Goal: Ask a question

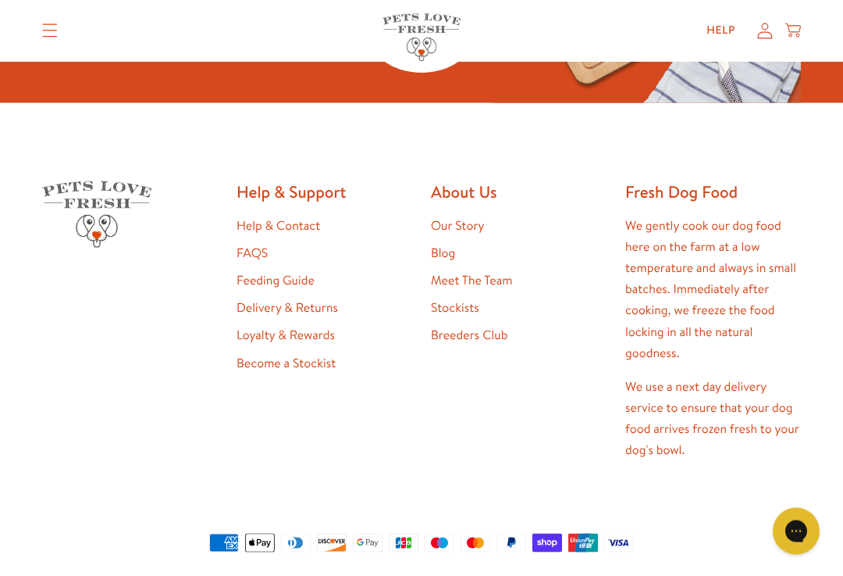
scroll to position [570, 0]
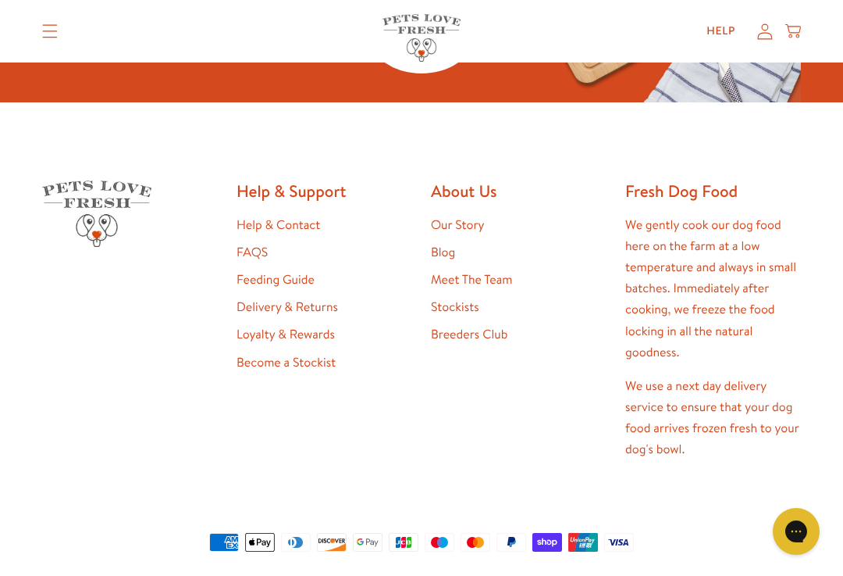
click at [293, 234] on link "Help & Contact" at bounding box center [279, 224] width 84 height 17
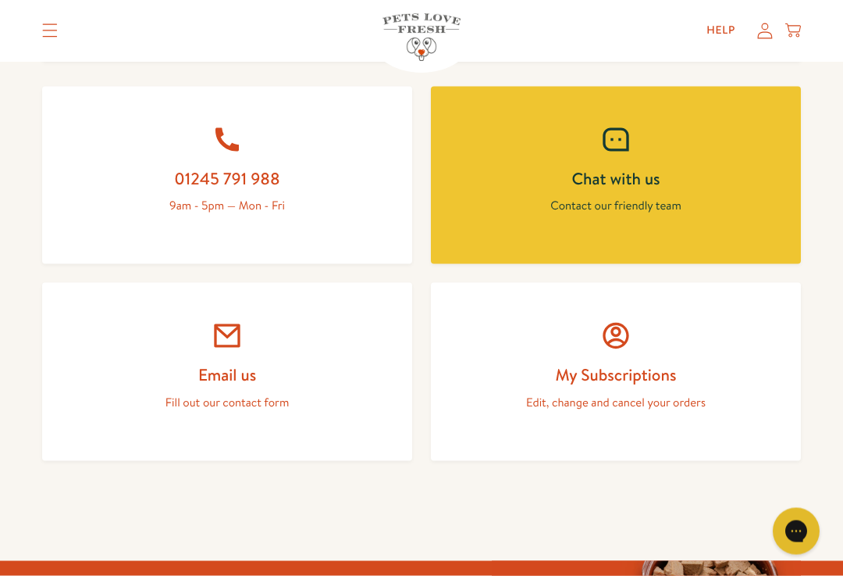
scroll to position [679, 0]
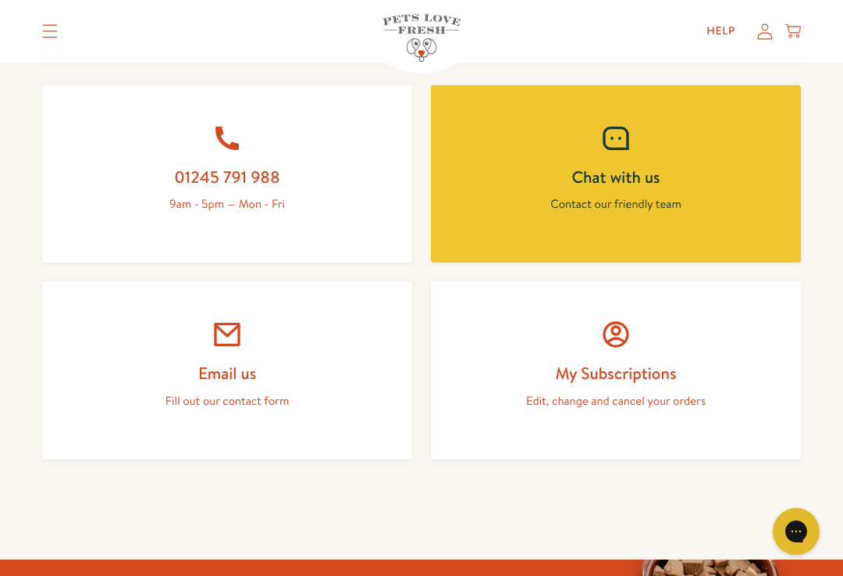
click at [269, 364] on h2 "Email us" at bounding box center [227, 372] width 295 height 21
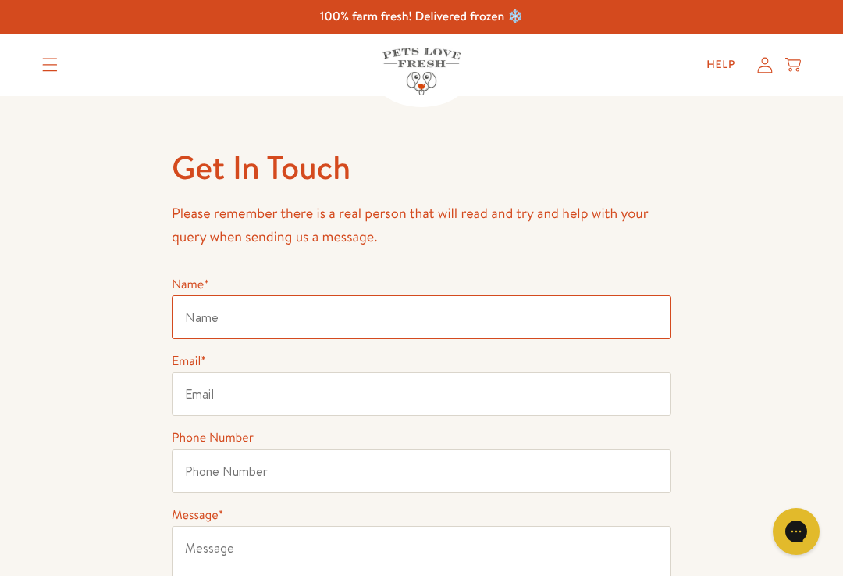
click at [402, 319] on input "Name *" at bounding box center [422, 317] width 500 height 44
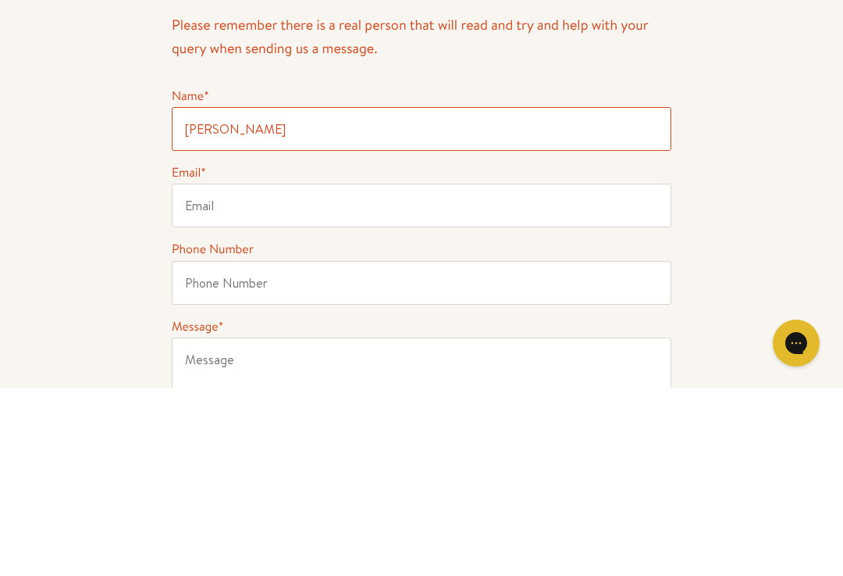
type input "[PERSON_NAME]"
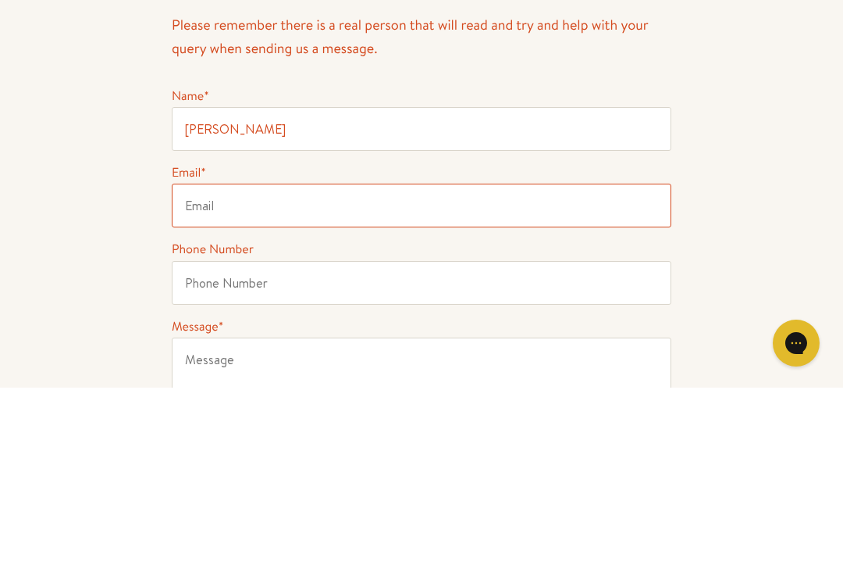
click at [327, 372] on input "Email *" at bounding box center [422, 394] width 500 height 44
click at [406, 372] on input "Email *" at bounding box center [422, 394] width 500 height 44
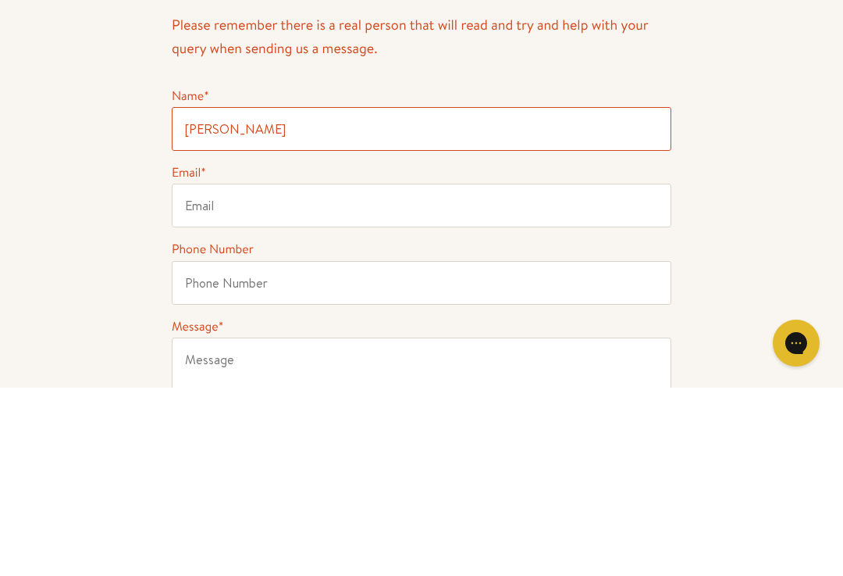
click at [430, 295] on input "[PERSON_NAME]" at bounding box center [422, 317] width 500 height 44
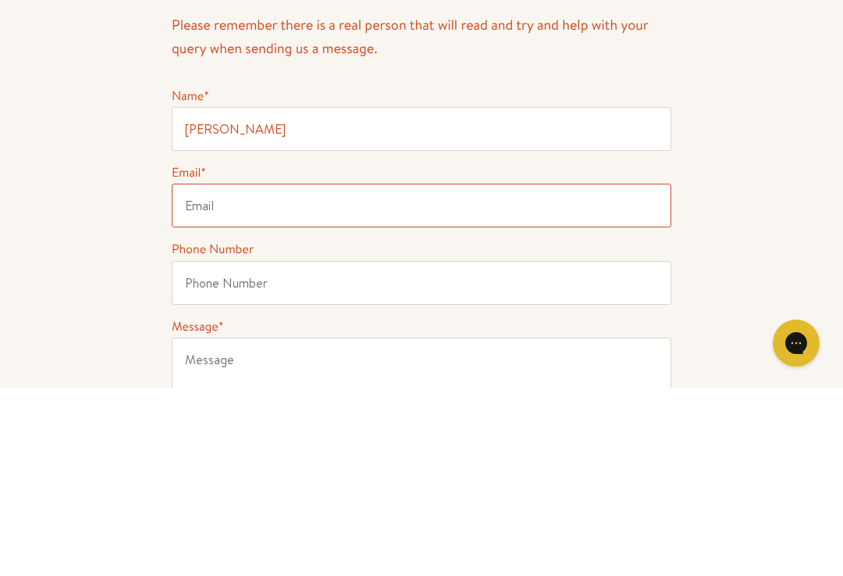
click at [397, 372] on input "Email *" at bounding box center [422, 394] width 500 height 44
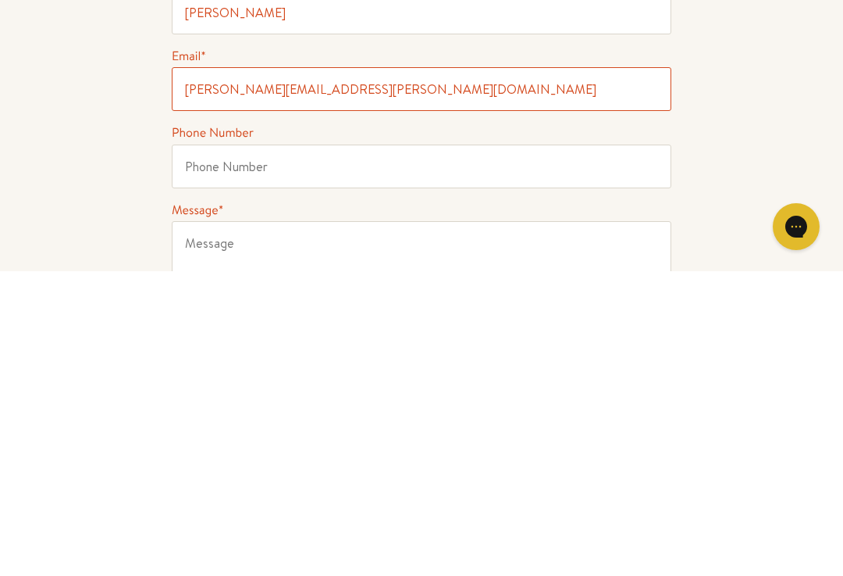
type input "[PERSON_NAME][EMAIL_ADDRESS][PERSON_NAME][DOMAIN_NAME]"
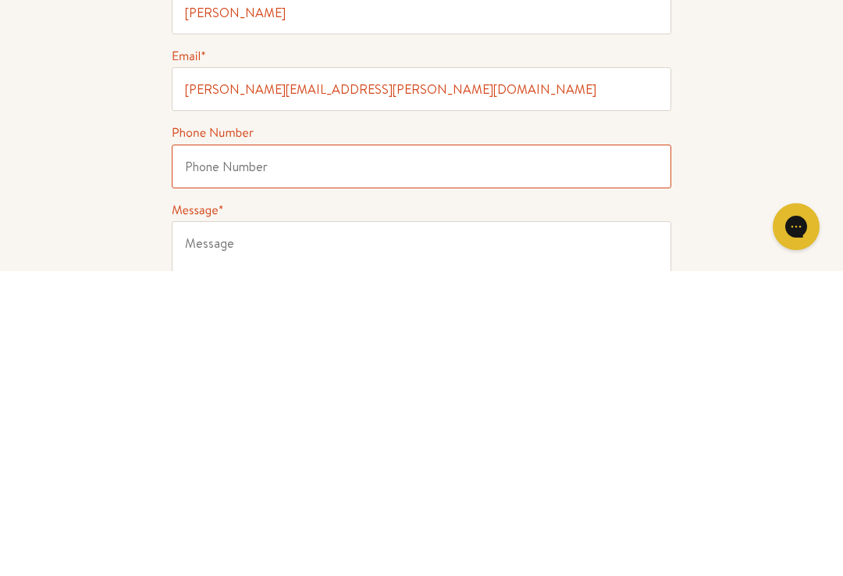
click at [337, 449] on input "Phone Number" at bounding box center [422, 471] width 500 height 44
type input "07802681570"
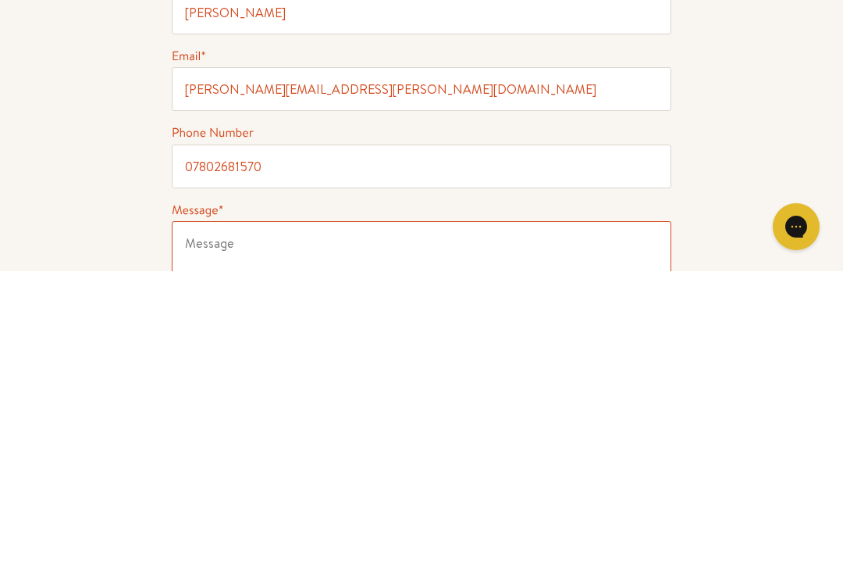
click at [255, 526] on textarea "Message *" at bounding box center [422, 582] width 500 height 112
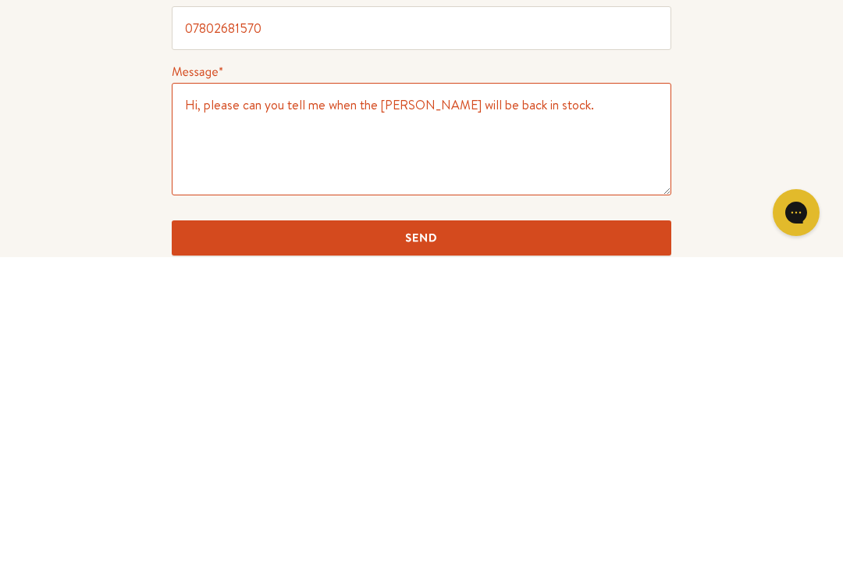
type textarea "Hi, please can you tell me when the [PERSON_NAME] will be back in stock."
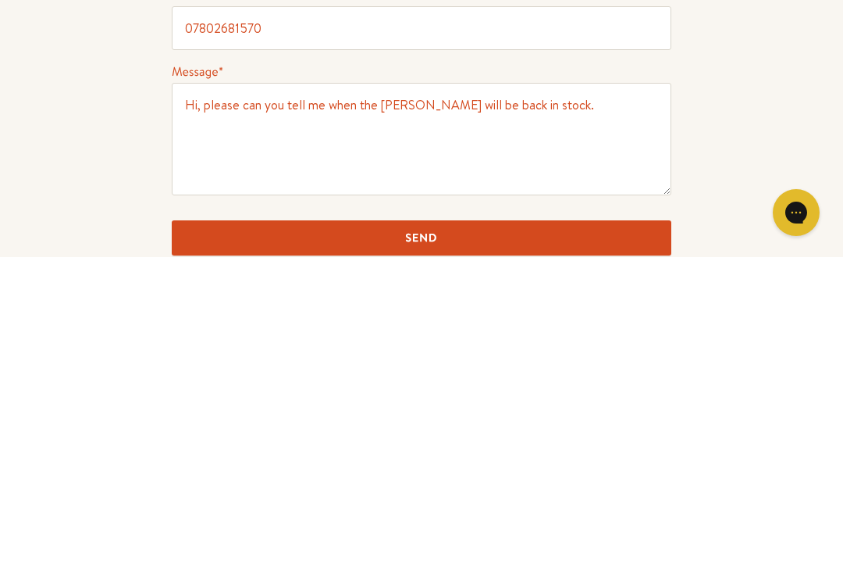
click at [504, 539] on input "Send" at bounding box center [422, 556] width 500 height 35
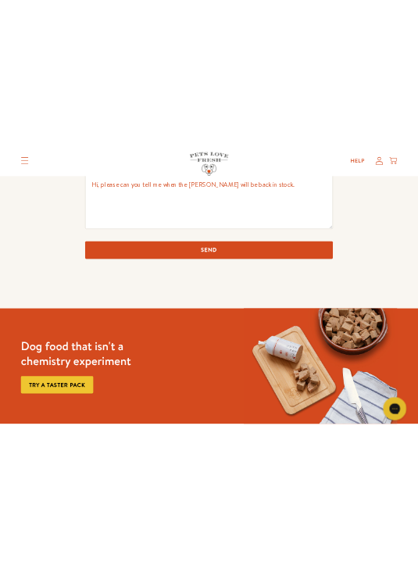
scroll to position [366, 0]
